Goal: Communication & Community: Answer question/provide support

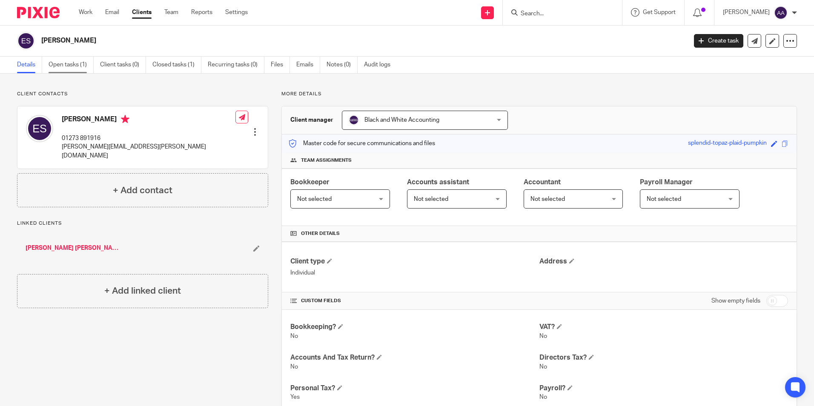
click at [85, 61] on link "Open tasks (1)" at bounding box center [71, 65] width 45 height 17
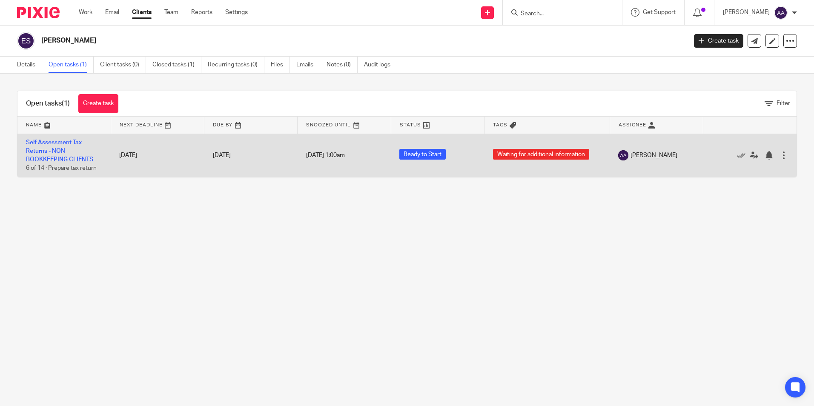
drag, startPoint x: 365, startPoint y: 250, endPoint x: 432, endPoint y: 155, distance: 116.5
click at [451, 165] on main "Elizabeth Shaw Create task Update from Companies House Export data Merge Archiv…" at bounding box center [407, 203] width 814 height 406
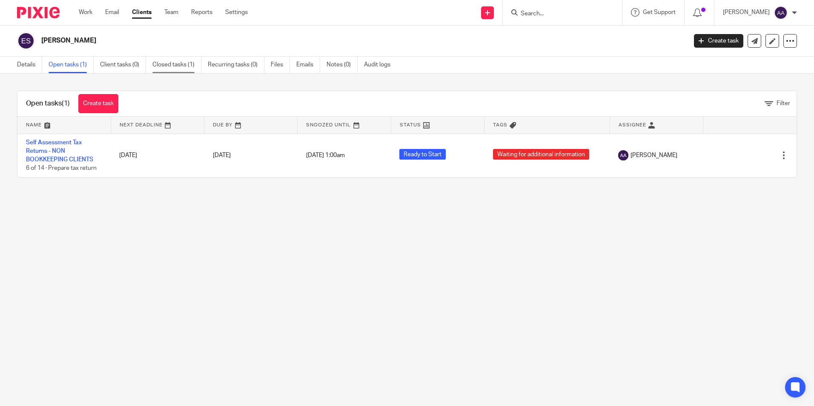
click at [185, 66] on link "Closed tasks (1)" at bounding box center [176, 65] width 49 height 17
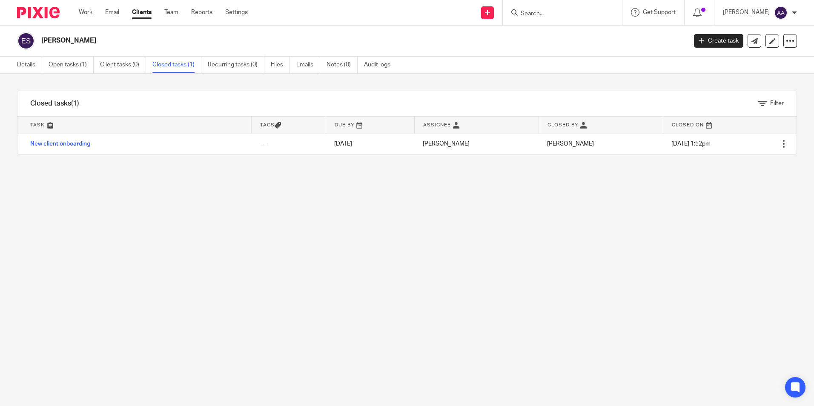
drag, startPoint x: 182, startPoint y: 240, endPoint x: 109, endPoint y: 207, distance: 79.8
click at [148, 229] on div "Filter tasks Only show tasks matching all of these conditions 1 Task name Is Is…" at bounding box center [407, 240] width 814 height 332
drag, startPoint x: 58, startPoint y: 82, endPoint x: 497, endPoint y: 204, distance: 456.2
click at [497, 204] on div "Filter tasks Only show tasks matching all of these conditions 1 Task name Is Is…" at bounding box center [407, 240] width 814 height 332
drag, startPoint x: 497, startPoint y: 204, endPoint x: 466, endPoint y: 206, distance: 31.1
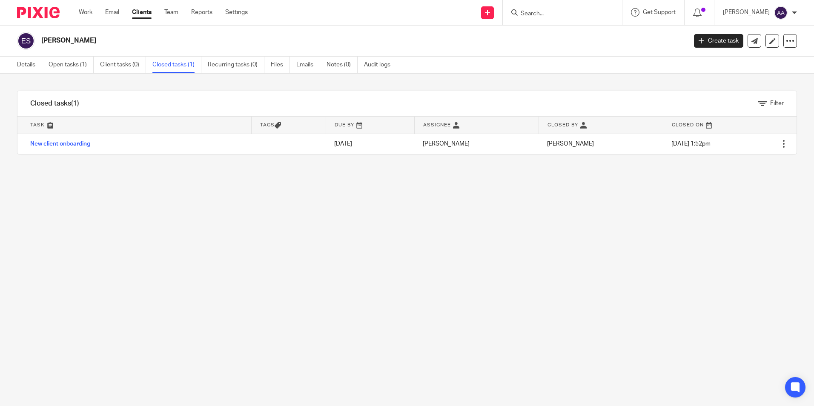
click at [466, 206] on div "Filter tasks Only show tasks matching all of these conditions 1 Task name Is Is…" at bounding box center [407, 240] width 814 height 332
click at [457, 203] on div "Filter tasks Only show tasks matching all of these conditions 1 Task name Is Is…" at bounding box center [407, 240] width 814 height 332
drag, startPoint x: 457, startPoint y: 203, endPoint x: 8, endPoint y: 97, distance: 461.6
click at [8, 97] on div "Filter tasks Only show tasks matching all of these conditions 1 Task name Is Is…" at bounding box center [407, 240] width 814 height 332
drag, startPoint x: 8, startPoint y: 97, endPoint x: 93, endPoint y: 88, distance: 85.2
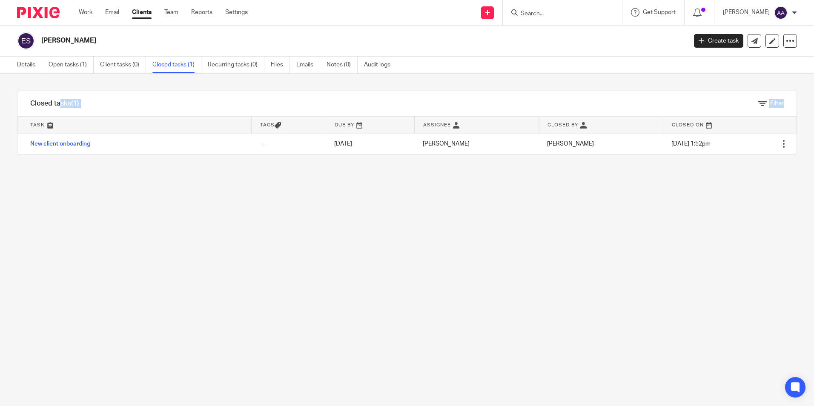
click at [93, 88] on div "Filter tasks Only show tasks matching all of these conditions 1 Task name Is Is…" at bounding box center [407, 240] width 814 height 332
drag, startPoint x: 31, startPoint y: 104, endPoint x: 141, endPoint y: 282, distance: 209.0
click at [141, 282] on div "Filter tasks Only show tasks matching all of these conditions 1 Task name Is Is…" at bounding box center [407, 240] width 814 height 332
drag, startPoint x: 184, startPoint y: 211, endPoint x: 14, endPoint y: 57, distance: 229.3
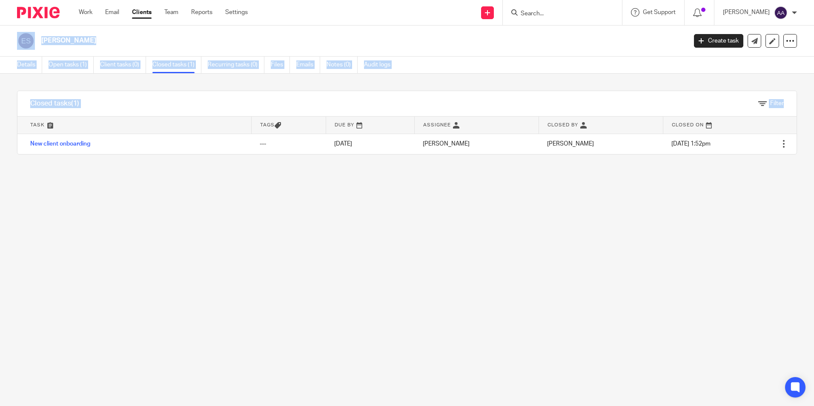
click at [14, 57] on main "Elizabeth Shaw Create task Update from Companies House Export data Merge Archiv…" at bounding box center [407, 203] width 814 height 406
drag, startPoint x: 14, startPoint y: 57, endPoint x: 118, endPoint y: 91, distance: 109.4
click at [118, 91] on div "Closed tasks (1) Filter Task Tags Due by Assignee Closed by Closed on No tasks …" at bounding box center [407, 123] width 780 height 64
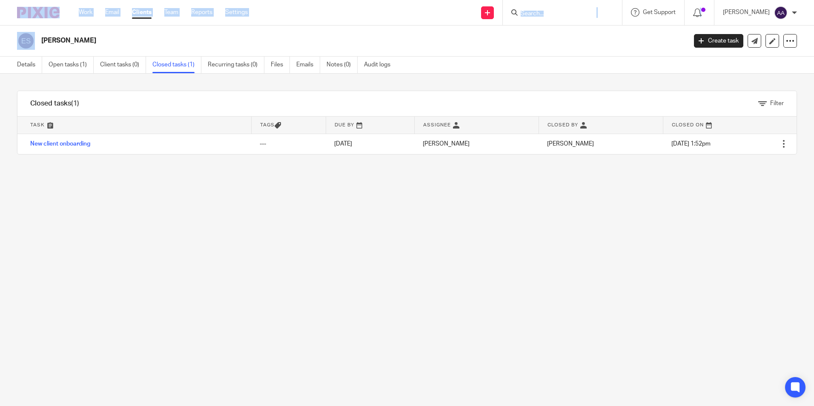
drag, startPoint x: 66, startPoint y: 3, endPoint x: 50, endPoint y: -20, distance: 28.1
click at [50, 0] on html "Work Email Clients Team Reports Settings Work Email Clients Team Reports Settin…" at bounding box center [407, 203] width 814 height 406
click at [174, 20] on div "Work Email Clients Team Reports Settings Work Email Clients Team Reports Settin…" at bounding box center [165, 12] width 190 height 25
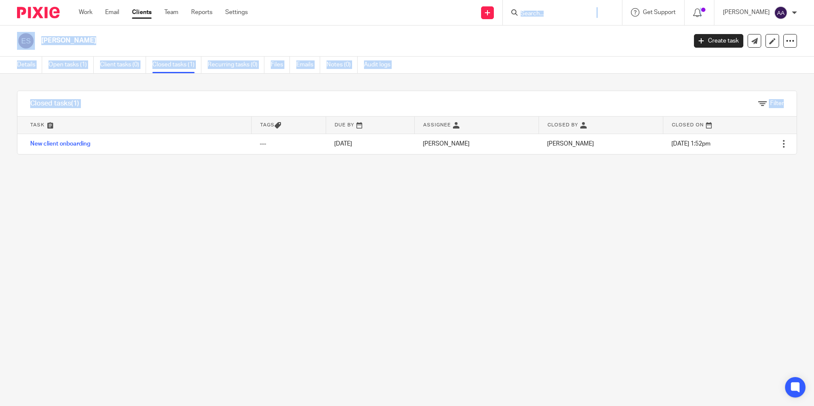
drag, startPoint x: 375, startPoint y: 11, endPoint x: 269, endPoint y: 257, distance: 267.6
click at [269, 257] on body "Work Email Clients Team Reports Settings Work Email Clients Team Reports Settin…" at bounding box center [407, 203] width 814 height 406
click at [269, 257] on div "Filter tasks Only show tasks matching all of these conditions 1 Task name Is Is…" at bounding box center [407, 240] width 814 height 332
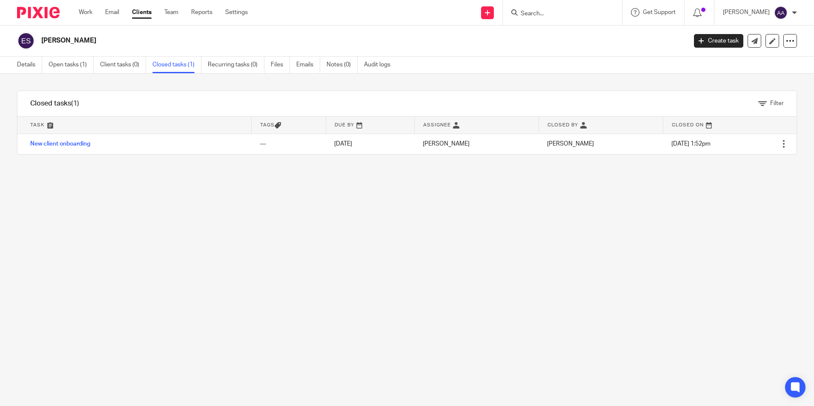
click at [269, 257] on div "Filter tasks Only show tasks matching all of these conditions 1 Task name Is Is…" at bounding box center [407, 240] width 814 height 332
click at [242, 258] on div "Filter tasks Only show tasks matching all of these conditions 1 Task name Is Is…" at bounding box center [407, 240] width 814 height 332
drag, startPoint x: 542, startPoint y: 14, endPoint x: 540, endPoint y: 18, distance: 4.4
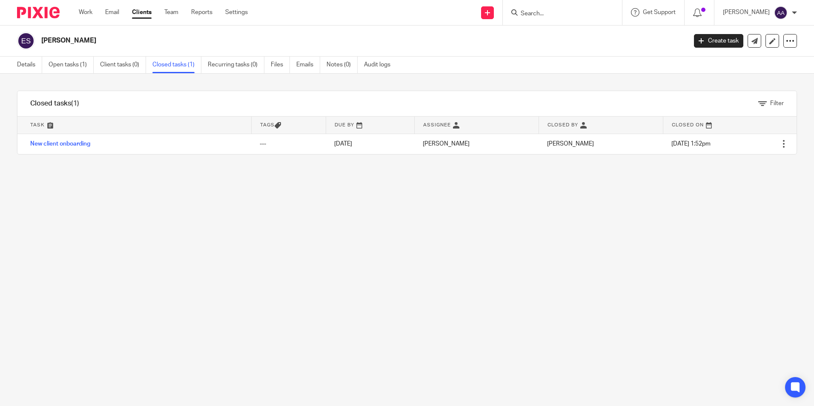
click at [539, 16] on input "Search" at bounding box center [558, 14] width 77 height 8
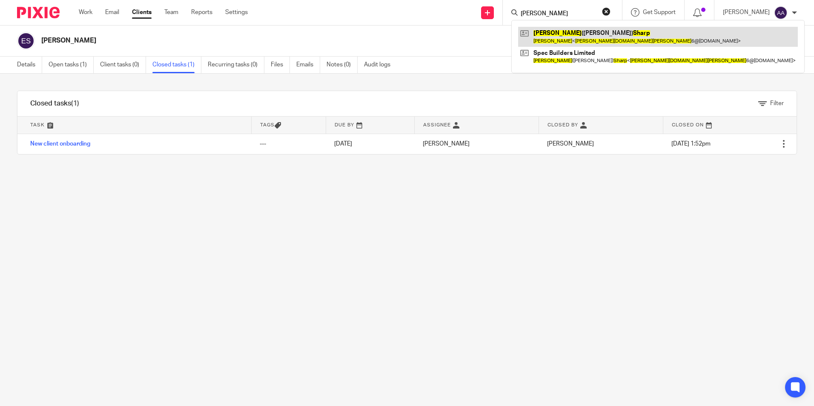
type input "mike sharp"
click at [577, 41] on link at bounding box center [658, 37] width 280 height 20
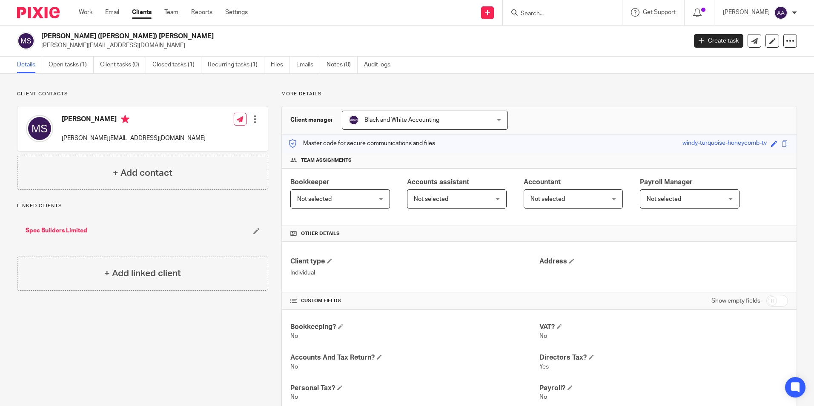
click at [495, 120] on div "Black and White Accounting Black and White Accounting" at bounding box center [425, 120] width 166 height 19
click at [518, 109] on div "Client manager Black and White Accounting Black and White Accounting Adam Abdul…" at bounding box center [539, 120] width 514 height 28
click at [495, 118] on div "Black and White Accounting Black and White Accounting" at bounding box center [425, 120] width 166 height 19
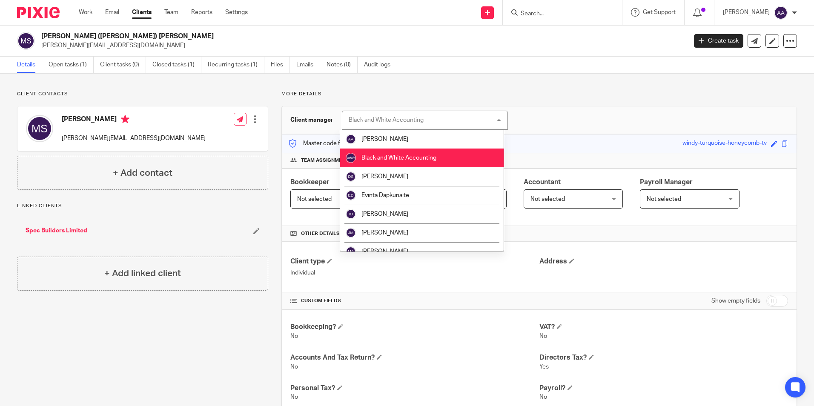
click at [495, 118] on div "Black and White Accounting Black and White Accounting" at bounding box center [425, 120] width 166 height 19
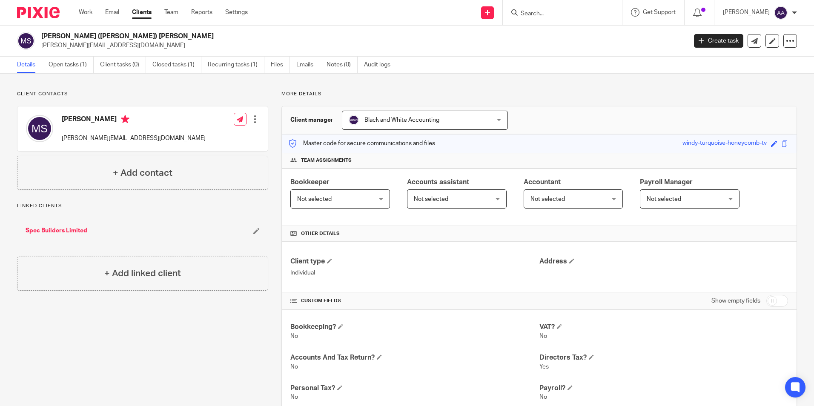
click at [495, 118] on div "Black and White Accounting Black and White Accounting" at bounding box center [425, 120] width 166 height 19
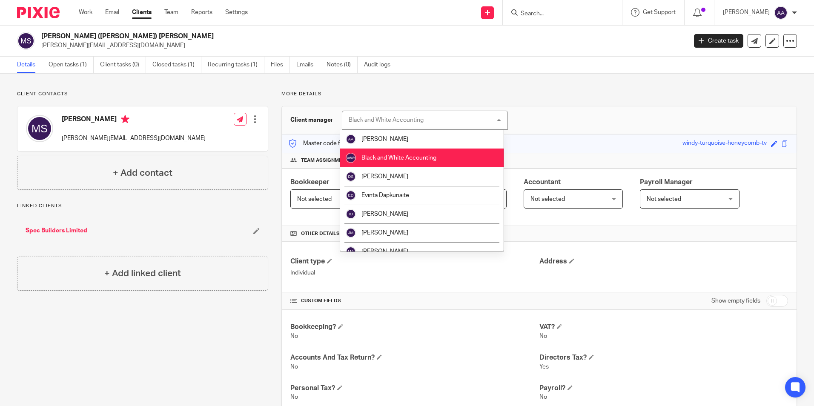
click at [495, 118] on div "Black and White Accounting Black and White Accounting" at bounding box center [425, 120] width 166 height 19
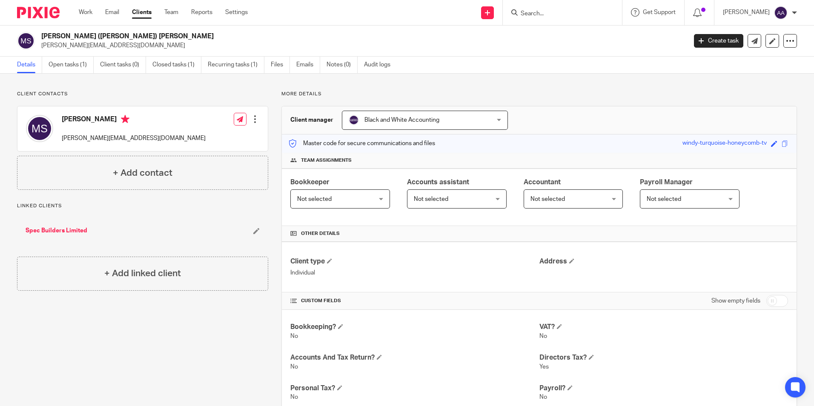
click at [494, 118] on div "Black and White Accounting Black and White Accounting" at bounding box center [425, 120] width 166 height 19
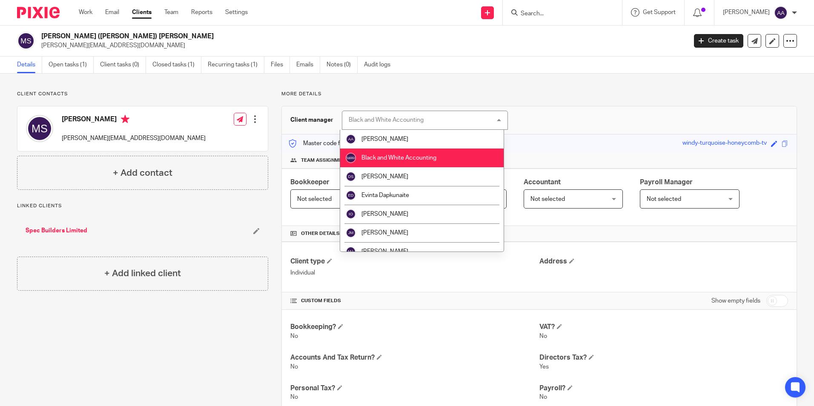
click at [494, 118] on div "Black and White Accounting Black and White Accounting" at bounding box center [425, 120] width 166 height 19
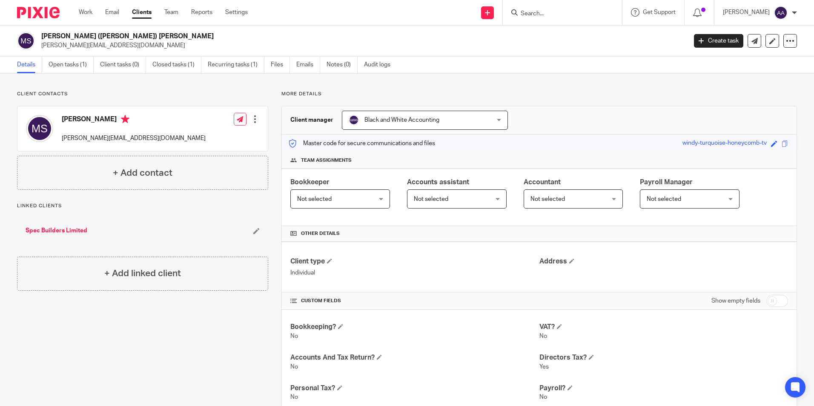
click at [494, 117] on div "Black and White Accounting Black and White Accounting" at bounding box center [425, 120] width 166 height 19
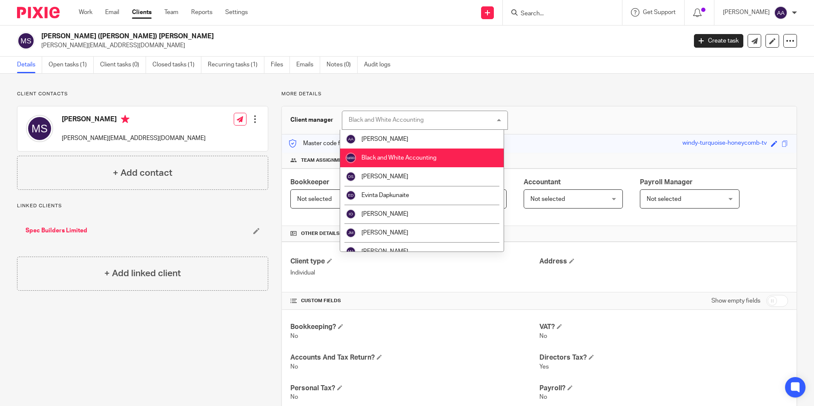
click at [512, 100] on div "More details Client manager Black and White Accounting Black and White Accounti…" at bounding box center [532, 359] width 529 height 537
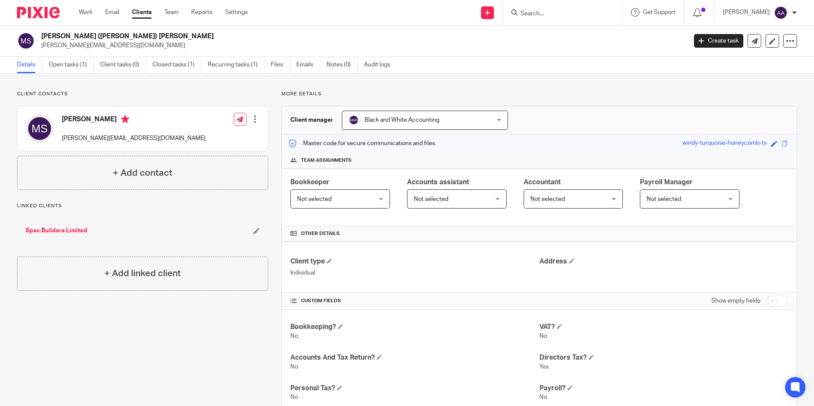
click at [203, 72] on ul "Details Open tasks (1) Client tasks (0) Closed tasks (1) Recurring tasks (1) Fi…" at bounding box center [210, 65] width 386 height 17
drag, startPoint x: 94, startPoint y: 84, endPoint x: 186, endPoint y: 106, distance: 95.3
click at [189, 106] on div "Client contacts Mike Sharp mike.sharp6@icloud.com Edit contact Create client fr…" at bounding box center [407, 359] width 814 height 571
drag, startPoint x: 186, startPoint y: 106, endPoint x: 63, endPoint y: 85, distance: 124.7
click at [63, 85] on div "Client contacts Mike Sharp mike.sharp6@icloud.com Edit contact Create client fr…" at bounding box center [407, 359] width 814 height 571
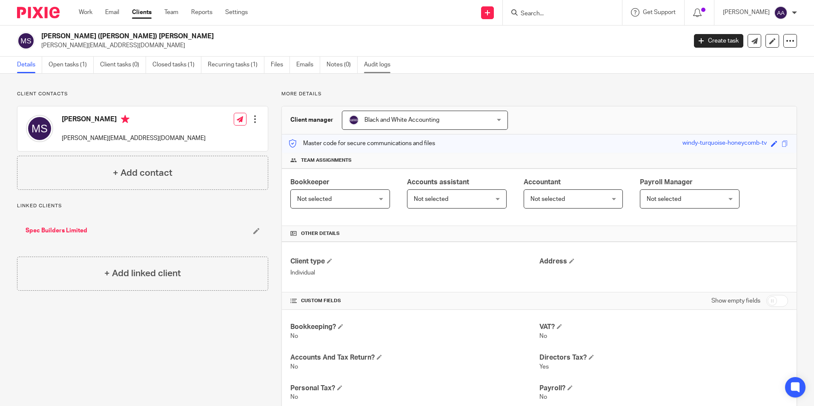
drag, startPoint x: 4, startPoint y: 86, endPoint x: 394, endPoint y: 68, distance: 390.2
click at [394, 68] on main "Mike (Michael) Sharp mike@spec-builders.co.uk Create task Update from Companies…" at bounding box center [407, 203] width 814 height 406
click at [376, 86] on div "Client contacts Mike Sharp mike.sharp6@icloud.com Edit contact Create client fr…" at bounding box center [407, 359] width 814 height 571
click at [572, 15] on input "Search" at bounding box center [558, 14] width 77 height 8
click at [557, 17] on input "Search" at bounding box center [558, 14] width 77 height 8
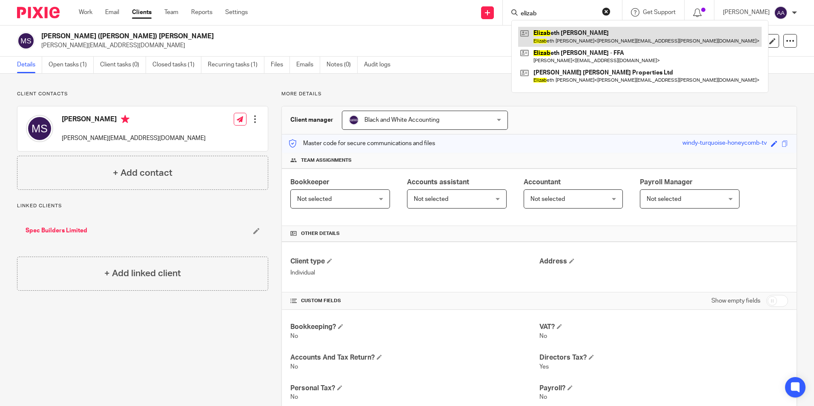
type input "elizab"
click at [580, 29] on link at bounding box center [639, 37] width 243 height 20
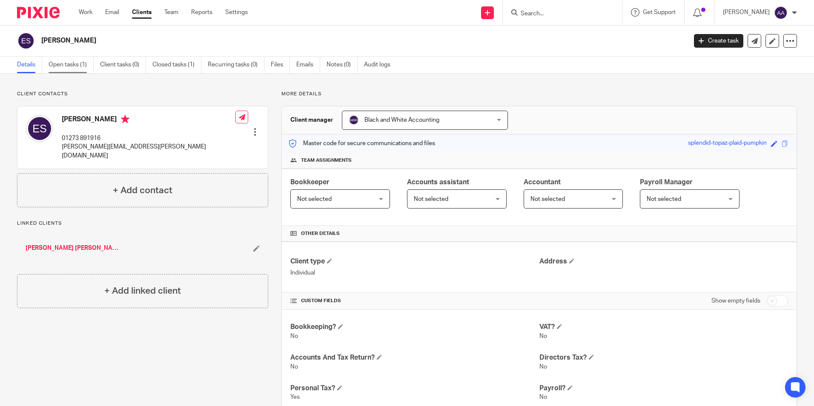
click at [94, 63] on link "Open tasks (1)" at bounding box center [71, 65] width 45 height 17
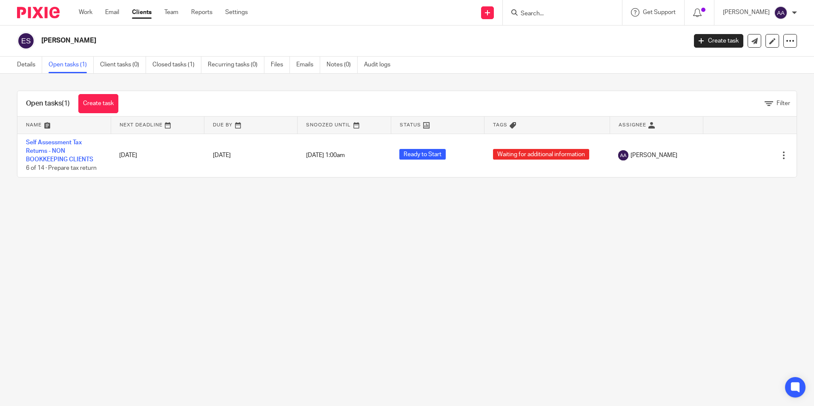
click at [535, 12] on input "Search" at bounding box center [558, 14] width 77 height 8
click at [562, 12] on input "Search" at bounding box center [558, 14] width 77 height 8
click at [250, 200] on main "[PERSON_NAME] Create task Update from Companies House Export data Merge Archive…" at bounding box center [407, 203] width 814 height 406
click at [537, 224] on main "Elizabeth Shaw Create task Update from Companies House Export data Merge Archiv…" at bounding box center [407, 203] width 814 height 406
click at [582, 9] on form at bounding box center [565, 12] width 91 height 11
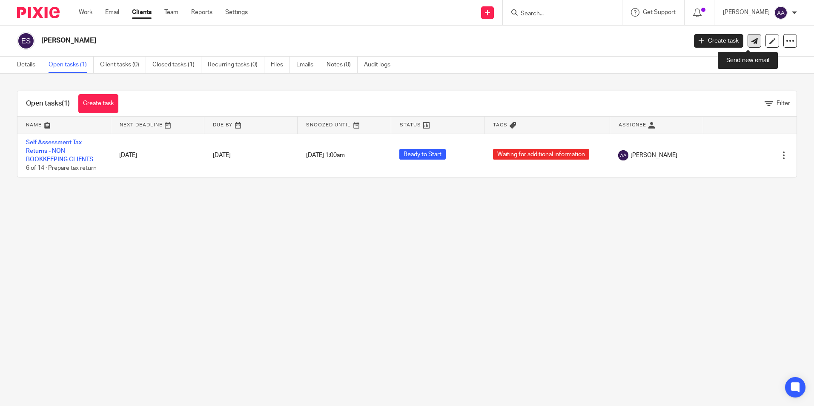
click at [751, 42] on icon at bounding box center [754, 41] width 6 height 6
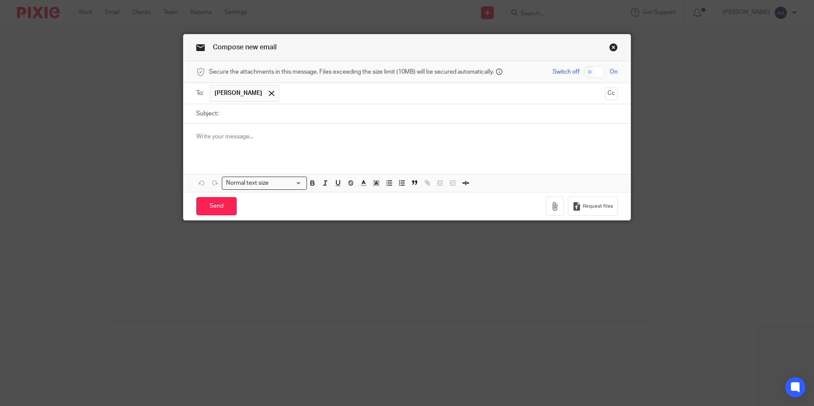
click at [317, 111] on input "Subject:" at bounding box center [420, 113] width 395 height 19
type input "Self-assessment"
click at [288, 137] on p at bounding box center [406, 136] width 421 height 9
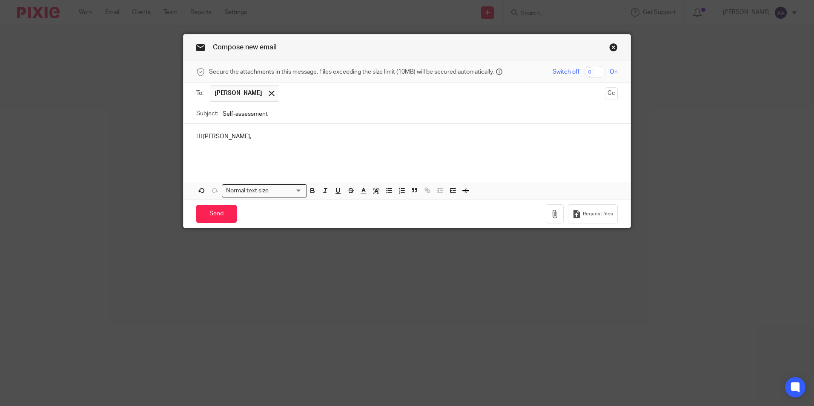
click at [199, 135] on p "HI Elizabeth," at bounding box center [406, 136] width 421 height 9
click at [249, 139] on p "Hi Elizabeth," at bounding box center [406, 136] width 421 height 9
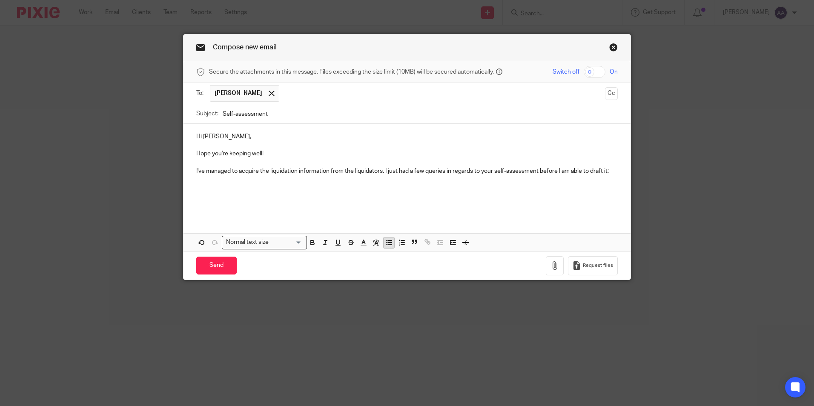
click at [389, 243] on icon "button" at bounding box center [389, 243] width 8 height 8
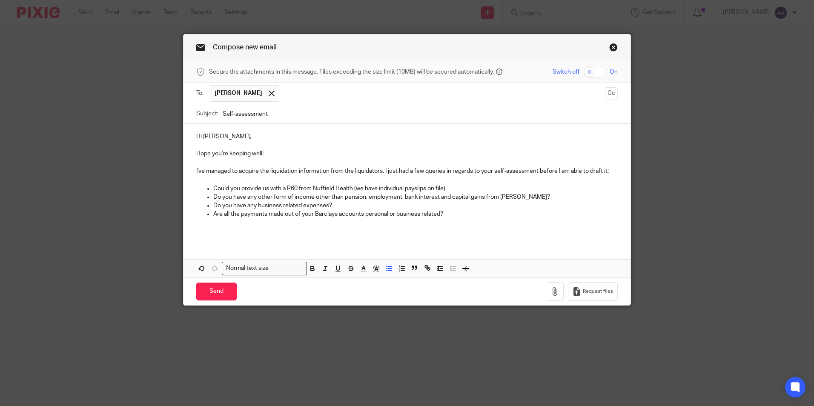
drag, startPoint x: 209, startPoint y: 184, endPoint x: 460, endPoint y: 214, distance: 252.8
click at [460, 214] on ul "Could you provide us with a P60 from Nuffield Health (we have individual paysli…" at bounding box center [406, 201] width 421 height 34
click at [309, 271] on icon "button" at bounding box center [313, 269] width 8 height 8
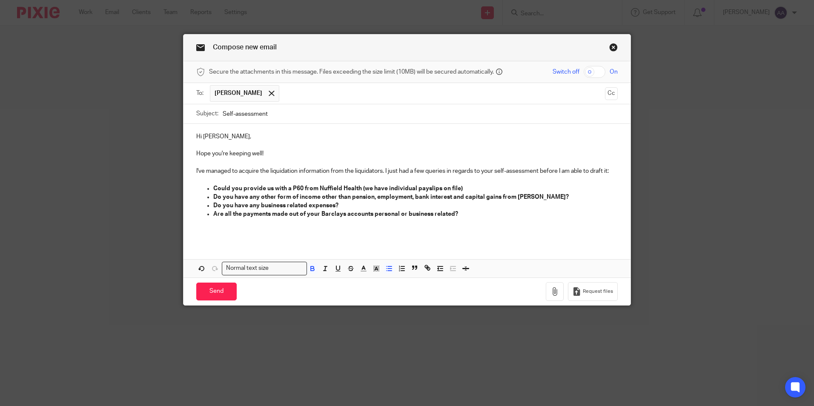
click at [323, 240] on div "Hi Elizabeth, Hope you're keeping well! I've managed to acquire the liquidation…" at bounding box center [406, 183] width 447 height 118
click at [455, 215] on p "Are all the payments made out of your Barclays accounts personal or business re…" at bounding box center [415, 214] width 404 height 9
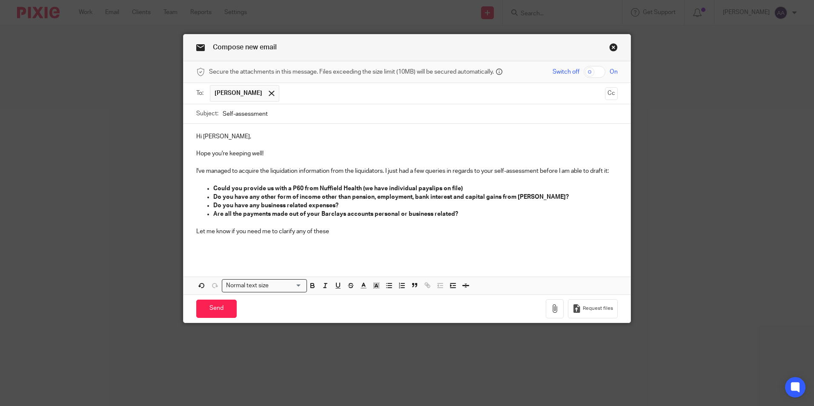
click at [331, 236] on p at bounding box center [406, 240] width 421 height 9
click at [331, 234] on p "Let me know if you need me to clarify any of these" at bounding box center [406, 231] width 421 height 9
click at [255, 222] on p at bounding box center [406, 223] width 421 height 9
click at [254, 232] on p "Let me know if you need me to clarify any of these" at bounding box center [406, 231] width 421 height 9
click at [260, 229] on p "Let me know if you need me to clarify any of these" at bounding box center [406, 231] width 421 height 9
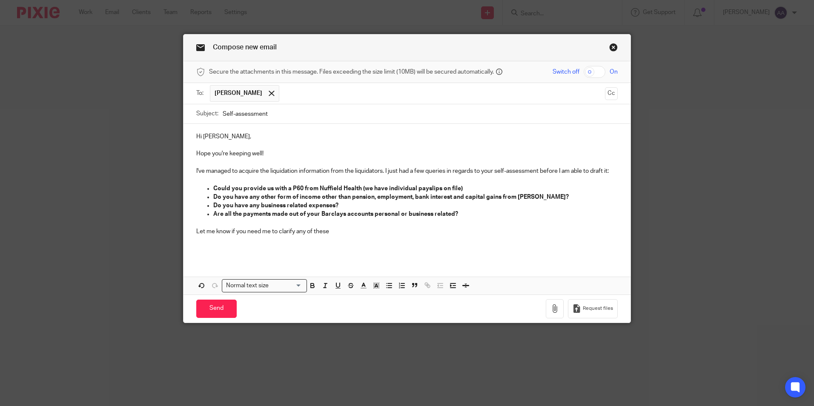
click at [265, 229] on p "Let me know if you need me to clarify any of these" at bounding box center [406, 231] width 421 height 9
drag, startPoint x: 399, startPoint y: 230, endPoint x: 394, endPoint y: 232, distance: 5.7
click at [397, 230] on p "Let me know if you need me to clarify any of these" at bounding box center [406, 231] width 421 height 9
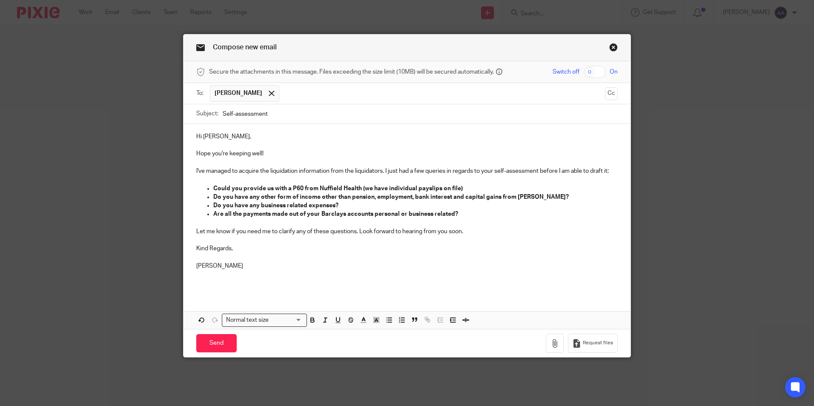
drag, startPoint x: 217, startPoint y: 345, endPoint x: 237, endPoint y: 291, distance: 57.9
click at [237, 291] on form "Secure the attachments in this message. Files exceeding the size limit (10MB) w…" at bounding box center [406, 209] width 447 height 296
click at [209, 337] on input "Send" at bounding box center [216, 343] width 40 height 18
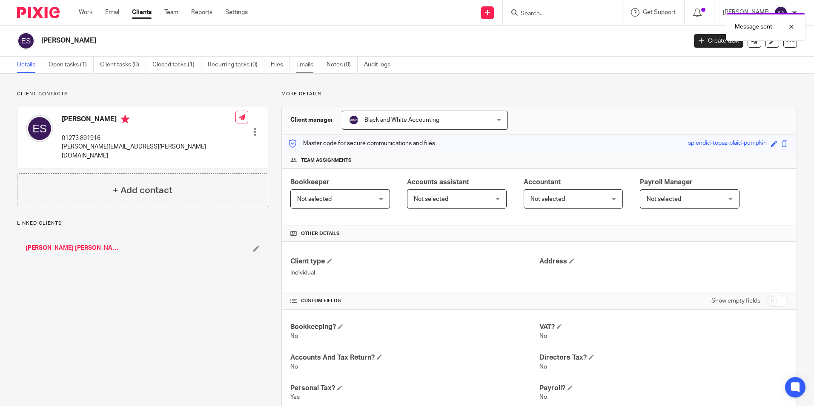
click at [306, 64] on link "Emails" at bounding box center [308, 65] width 24 height 17
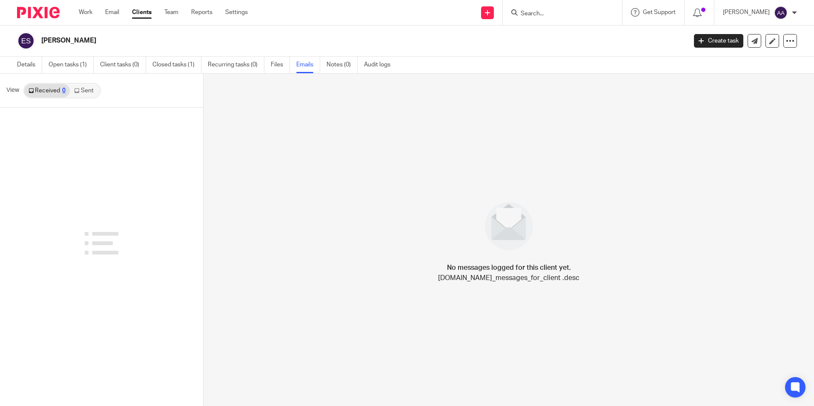
click at [86, 89] on link "Sent" at bounding box center [85, 91] width 30 height 14
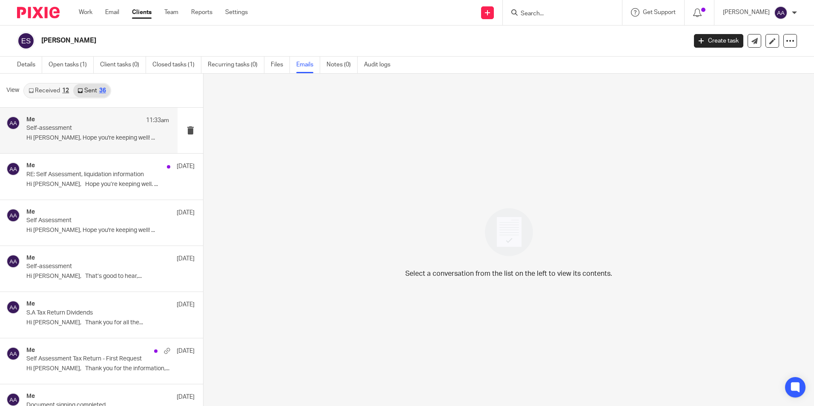
click at [98, 118] on div "Me 11:33am" at bounding box center [97, 120] width 143 height 9
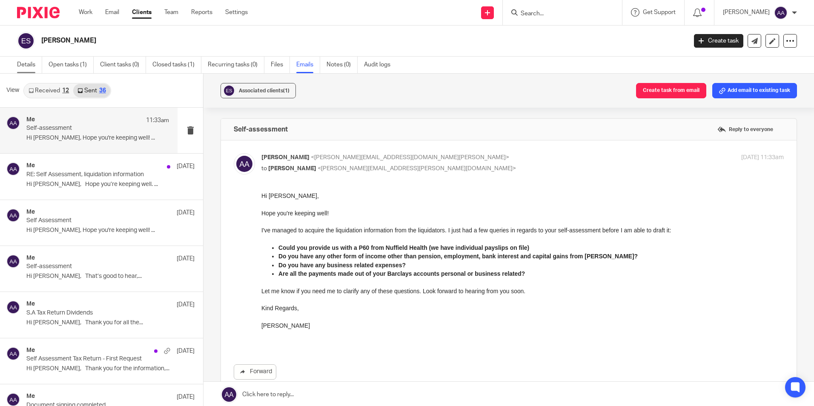
click at [27, 67] on link "Details" at bounding box center [29, 65] width 25 height 17
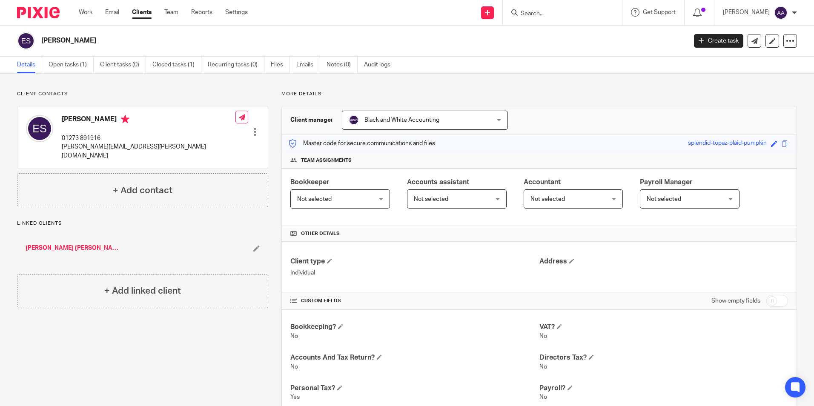
drag, startPoint x: 141, startPoint y: 64, endPoint x: 574, endPoint y: 96, distance: 433.5
click at [574, 96] on p "More details" at bounding box center [538, 94] width 515 height 7
drag, startPoint x: 797, startPoint y: 148, endPoint x: 789, endPoint y: 115, distance: 33.6
click at [789, 115] on div "Client manager Black and White Accounting Black and White Accounting Adam Abdul…" at bounding box center [539, 120] width 514 height 28
drag, startPoint x: 733, startPoint y: 0, endPoint x: 564, endPoint y: 79, distance: 187.0
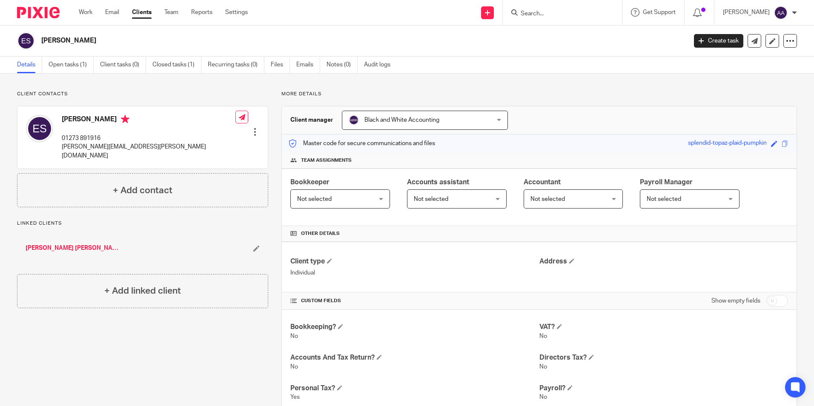
click at [565, 80] on div "Client contacts Elizabeth Shaw 01273 891916 liz.shaw@hotmail.co.uk Edit contact…" at bounding box center [407, 347] width 814 height 546
click at [67, 67] on link "Open tasks (1)" at bounding box center [71, 65] width 45 height 17
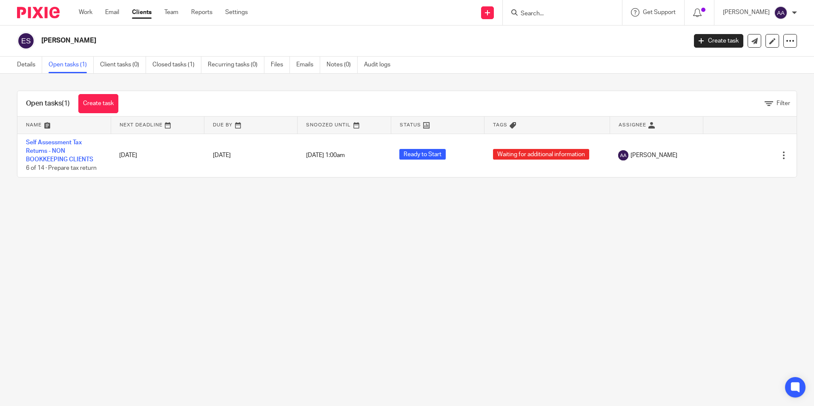
click at [580, 14] on input "Search" at bounding box center [558, 14] width 77 height 8
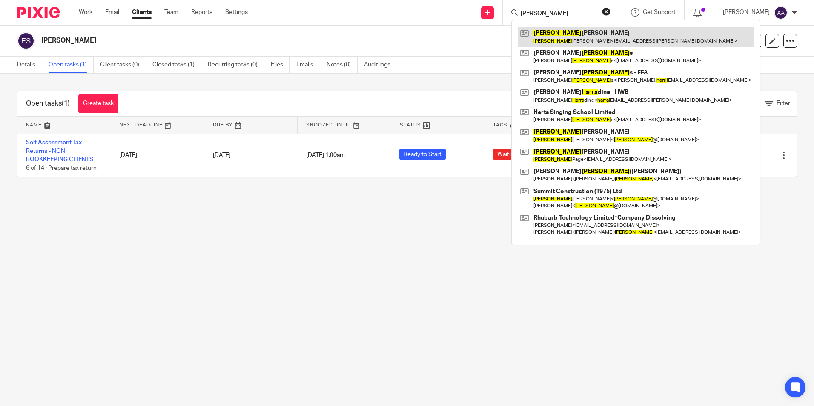
type input "[PERSON_NAME]"
click at [584, 37] on link at bounding box center [635, 37] width 235 height 20
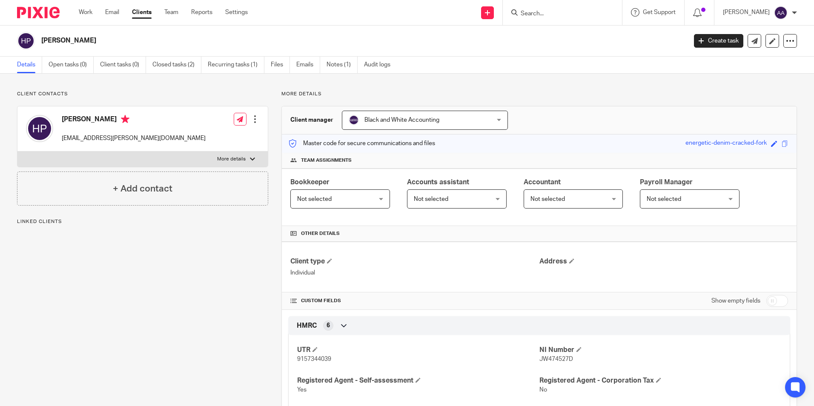
click at [586, 9] on form at bounding box center [565, 12] width 91 height 11
click at [583, 14] on input "Search" at bounding box center [558, 14] width 77 height 8
click at [577, 20] on div at bounding box center [562, 12] width 119 height 25
drag, startPoint x: 574, startPoint y: 13, endPoint x: 588, endPoint y: 19, distance: 14.3
click at [580, 17] on input "Search" at bounding box center [558, 14] width 77 height 8
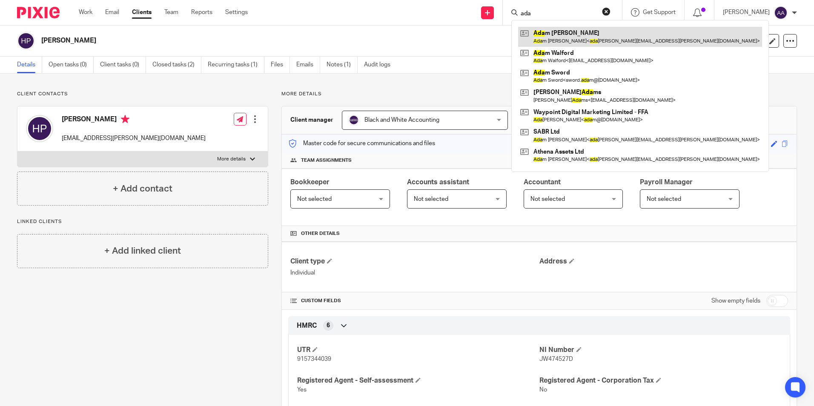
type input "ada"
click at [581, 36] on link at bounding box center [640, 37] width 244 height 20
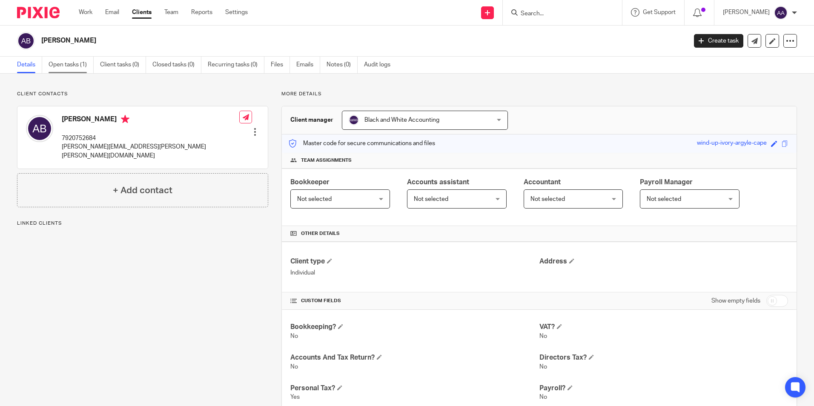
click at [78, 64] on link "Open tasks (1)" at bounding box center [71, 65] width 45 height 17
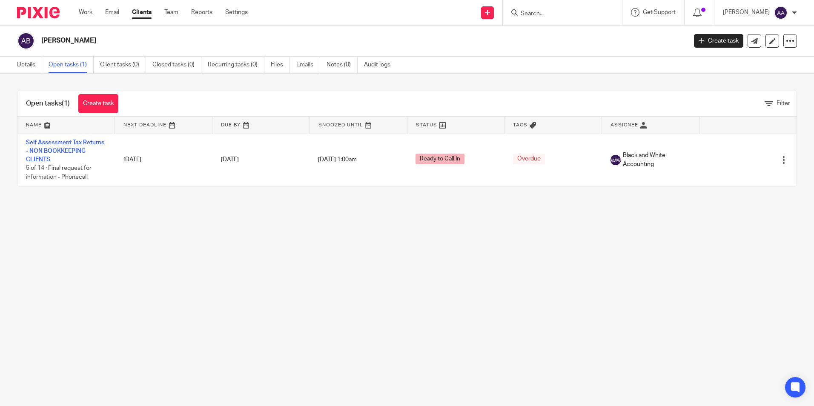
click at [563, 9] on form at bounding box center [565, 12] width 91 height 11
click at [562, 11] on input "Search" at bounding box center [558, 14] width 77 height 8
click at [561, 11] on input "Search" at bounding box center [558, 14] width 77 height 8
click at [620, 239] on main "Adam Brice Create task Update from Companies House Export data Merge Archive cl…" at bounding box center [407, 203] width 814 height 406
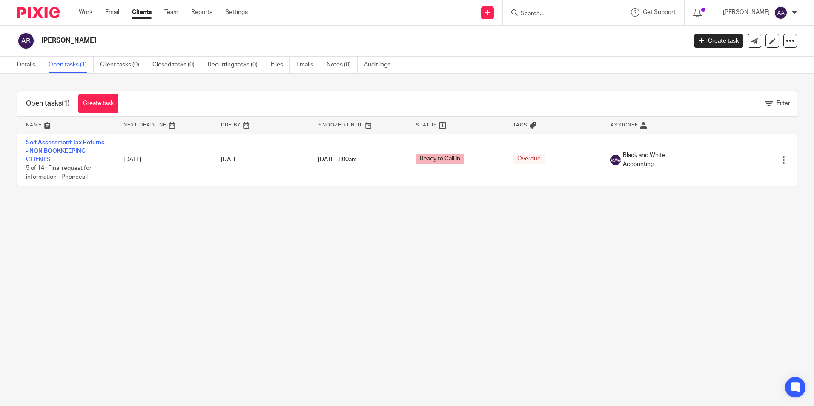
drag, startPoint x: 619, startPoint y: 239, endPoint x: 626, endPoint y: 255, distance: 17.9
click at [625, 251] on main "Adam Brice Create task Update from Companies House Export data Merge Archive cl…" at bounding box center [407, 203] width 814 height 406
click at [790, 211] on main "Adam Brice Create task Update from Companies House Export data Merge Archive cl…" at bounding box center [407, 203] width 814 height 406
click at [784, 239] on main "Adam Brice Create task Update from Companies House Export data Merge Archive cl…" at bounding box center [407, 203] width 814 height 406
click at [612, 307] on main "Adam Brice Create task Update from Companies House Export data Merge Archive cl…" at bounding box center [407, 203] width 814 height 406
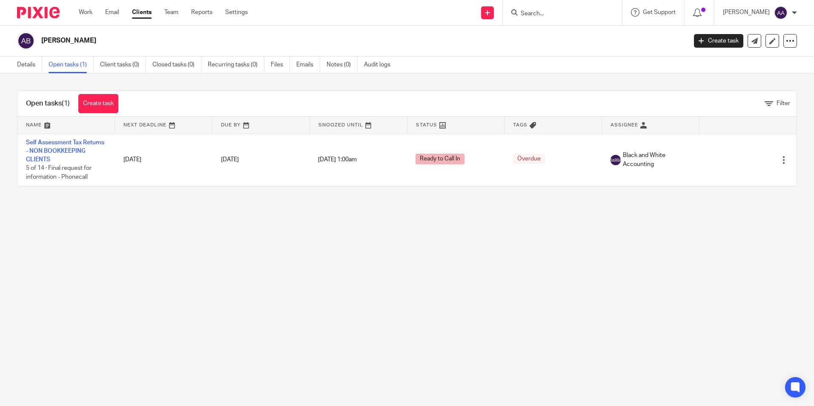
click at [602, 273] on main "Adam Brice Create task Update from Companies House Export data Merge Archive cl…" at bounding box center [407, 203] width 814 height 406
click at [614, 287] on main "Adam Brice Create task Update from Companies House Export data Merge Archive cl…" at bounding box center [407, 203] width 814 height 406
click at [500, 210] on main "Adam Brice Create task Update from Companies House Export data Merge Archive cl…" at bounding box center [407, 203] width 814 height 406
click at [736, 225] on main "Adam Brice Create task Update from Companies House Export data Merge Archive cl…" at bounding box center [407, 203] width 814 height 406
click at [549, 227] on main "Adam Brice Create task Update from Companies House Export data Merge Archive cl…" at bounding box center [407, 203] width 814 height 406
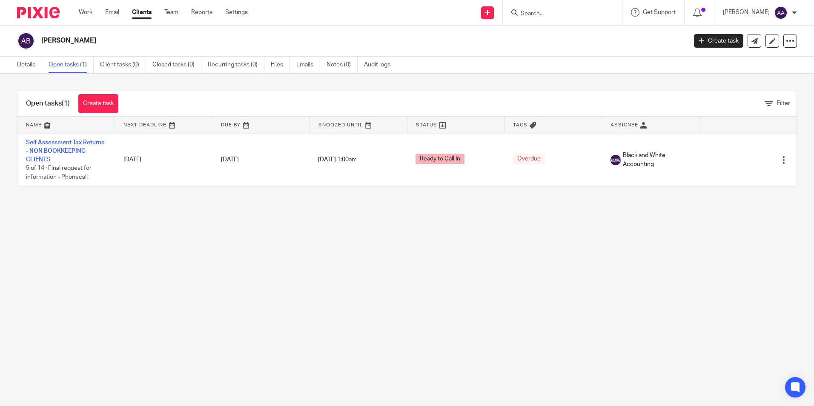
drag, startPoint x: 546, startPoint y: 229, endPoint x: 551, endPoint y: 203, distance: 26.4
click at [544, 230] on main "Adam Brice Create task Update from Companies House Export data Merge Archive cl…" at bounding box center [407, 203] width 814 height 406
click at [574, 14] on input "Search" at bounding box center [558, 14] width 77 height 8
click at [516, 54] on div "Adam Brice Create task Update from Companies House Export data Merge Archive cl…" at bounding box center [407, 41] width 814 height 31
drag, startPoint x: 559, startPoint y: 6, endPoint x: 560, endPoint y: 17, distance: 11.1
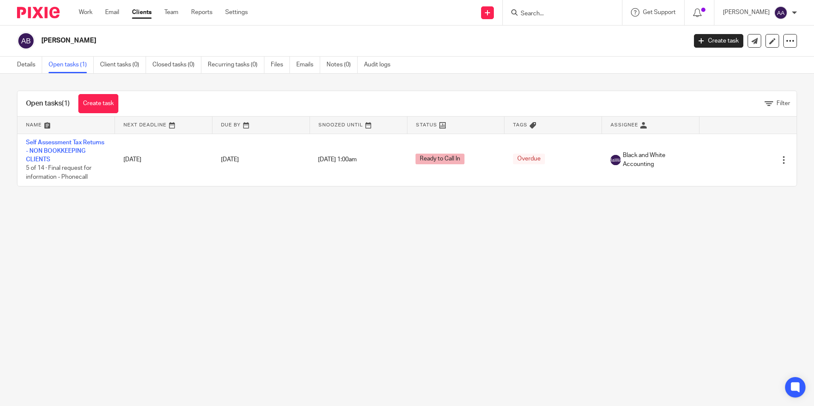
click at [560, 9] on div at bounding box center [562, 12] width 119 height 25
click at [556, 21] on div at bounding box center [562, 12] width 119 height 25
click at [532, 61] on div "Details Open tasks (1) Client tasks (0) Closed tasks (0) Recurring tasks (0) Fi…" at bounding box center [407, 65] width 814 height 17
